Goal: Book appointment/travel/reservation

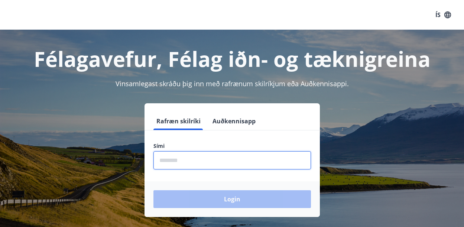
click at [197, 166] on input "phone" at bounding box center [231, 160] width 157 height 18
type input "********"
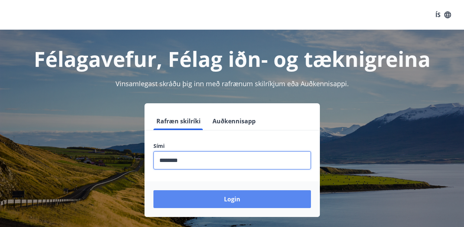
click at [244, 197] on button "Login" at bounding box center [231, 199] width 157 height 18
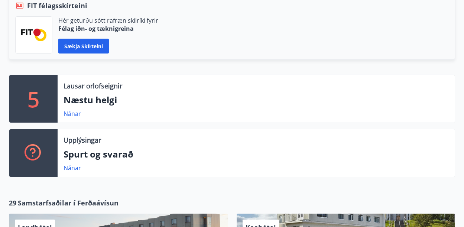
scroll to position [186, 0]
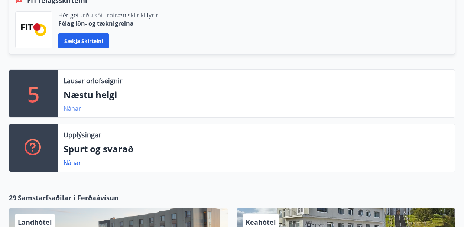
click at [69, 110] on link "Nánar" at bounding box center [71, 108] width 17 height 8
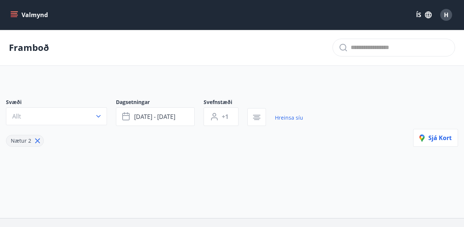
type input "*"
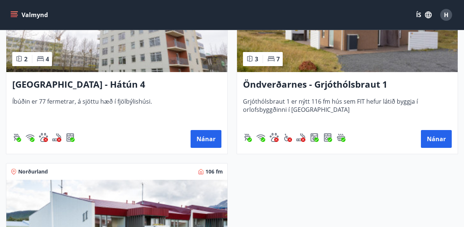
scroll to position [425, 0]
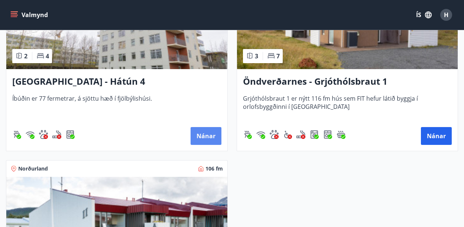
click at [208, 134] on button "Nánar" at bounding box center [205, 136] width 31 height 18
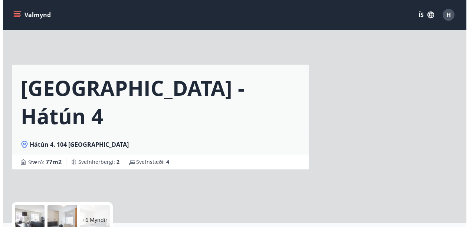
scroll to position [149, 0]
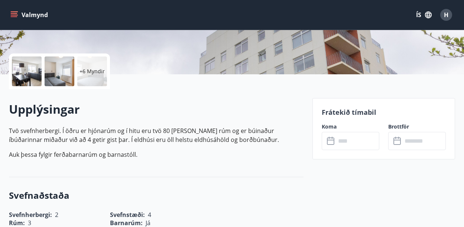
click at [25, 71] on div at bounding box center [27, 71] width 30 height 30
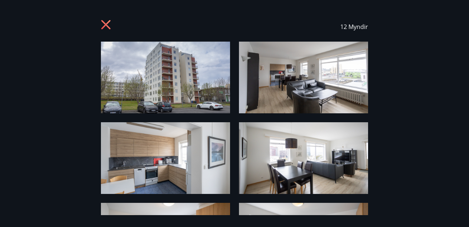
click at [167, 92] on img at bounding box center [165, 78] width 129 height 72
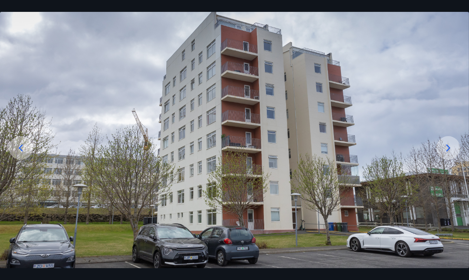
scroll to position [34, 0]
click at [449, 149] on icon at bounding box center [449, 147] width 4 height 7
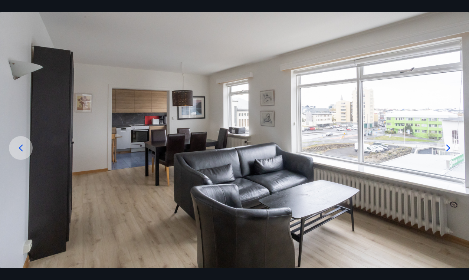
click at [449, 149] on icon at bounding box center [449, 147] width 4 height 7
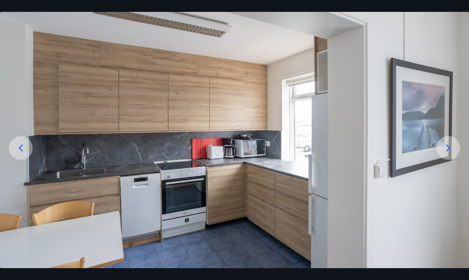
click at [449, 148] on icon at bounding box center [449, 148] width 12 height 12
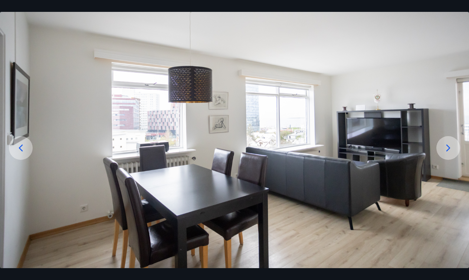
click at [449, 148] on icon at bounding box center [449, 148] width 12 height 12
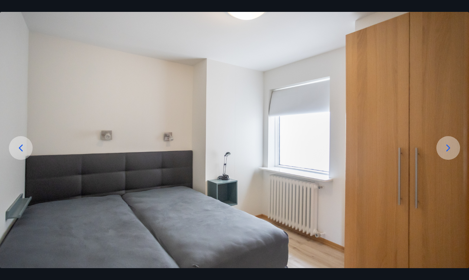
click at [449, 148] on icon at bounding box center [449, 148] width 12 height 12
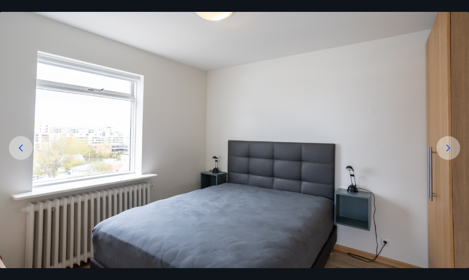
click at [449, 148] on icon at bounding box center [449, 148] width 12 height 12
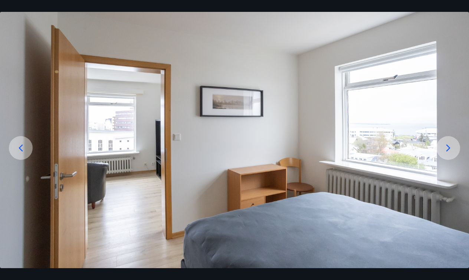
click at [449, 148] on icon at bounding box center [449, 148] width 12 height 12
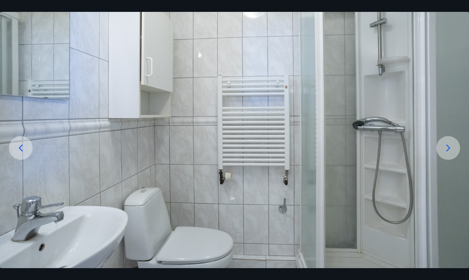
click at [444, 151] on icon at bounding box center [449, 148] width 12 height 12
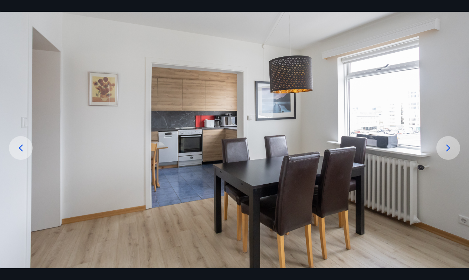
click at [444, 150] on icon at bounding box center [449, 148] width 12 height 12
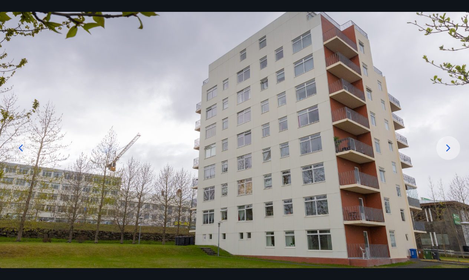
click at [444, 150] on icon at bounding box center [449, 148] width 12 height 12
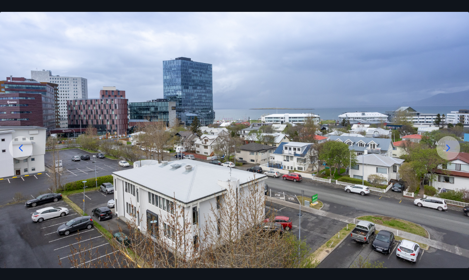
click at [444, 150] on icon at bounding box center [449, 148] width 12 height 12
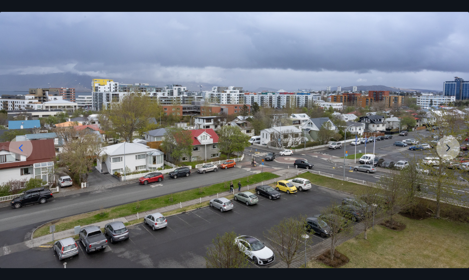
click at [444, 150] on img at bounding box center [234, 138] width 469 height 261
click at [446, 149] on img at bounding box center [234, 138] width 469 height 261
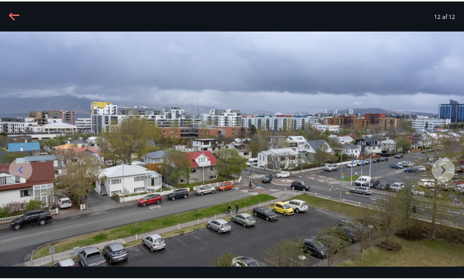
scroll to position [0, 0]
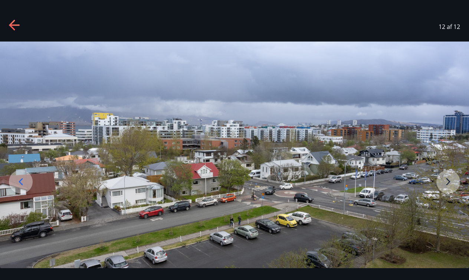
click at [13, 23] on icon at bounding box center [12, 25] width 6 height 10
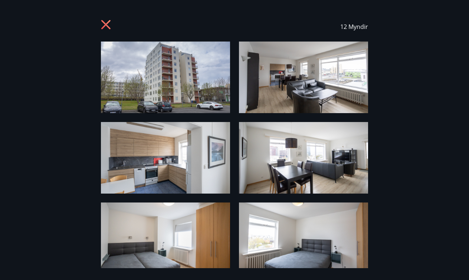
drag, startPoint x: 106, startPoint y: 26, endPoint x: 123, endPoint y: 27, distance: 16.4
click at [106, 25] on icon at bounding box center [107, 26] width 12 height 12
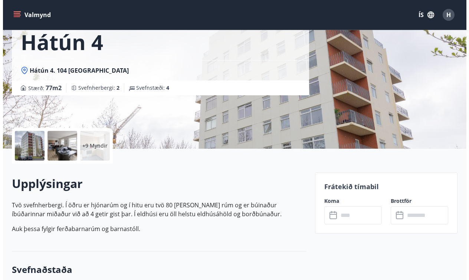
scroll to position [74, 0]
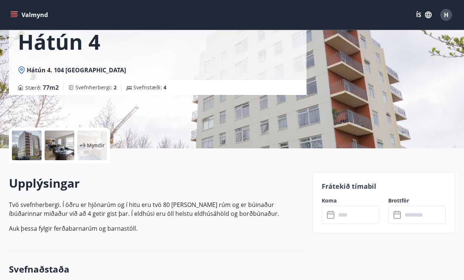
click at [340, 214] on input "text" at bounding box center [357, 215] width 43 height 18
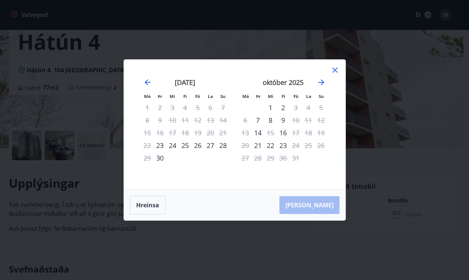
click at [197, 146] on div "26" at bounding box center [198, 145] width 13 height 13
click at [224, 145] on div "28" at bounding box center [223, 145] width 13 height 13
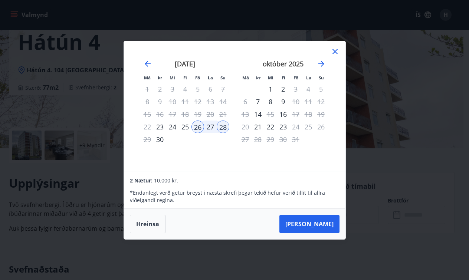
click at [333, 51] on icon at bounding box center [335, 51] width 9 height 9
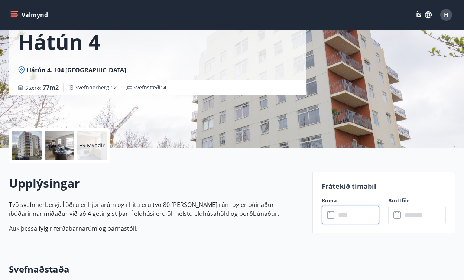
click at [338, 221] on input "text" at bounding box center [357, 215] width 43 height 18
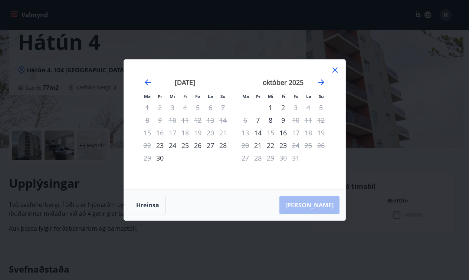
click at [200, 145] on div "26" at bounding box center [198, 145] width 13 height 13
click at [225, 143] on div "28" at bounding box center [223, 145] width 13 height 13
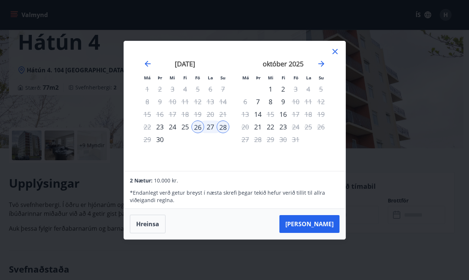
click at [188, 124] on div "25" at bounding box center [185, 127] width 13 height 13
